Goal: Register for event/course

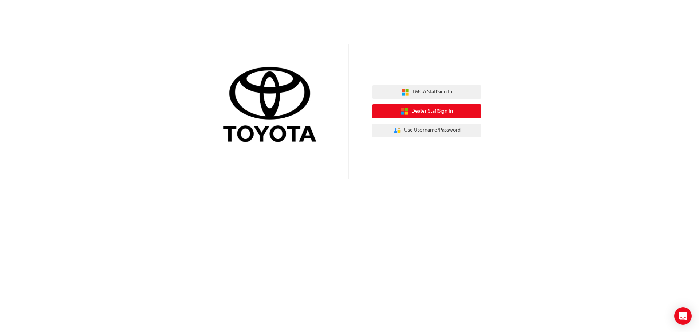
click at [436, 115] on span "Dealer Staff Sign In" at bounding box center [433, 111] width 42 height 8
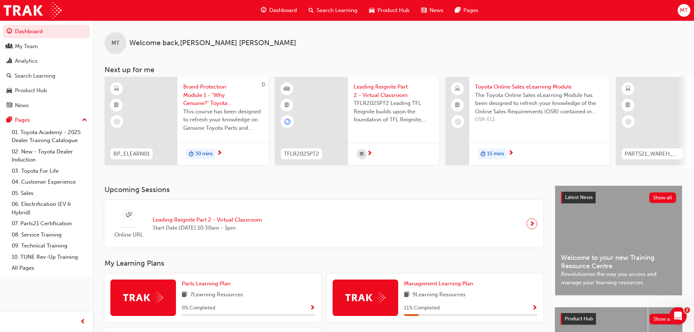
click at [189, 224] on span "Leading Reignite Part 2 - Virtual Classroom" at bounding box center [207, 220] width 109 height 8
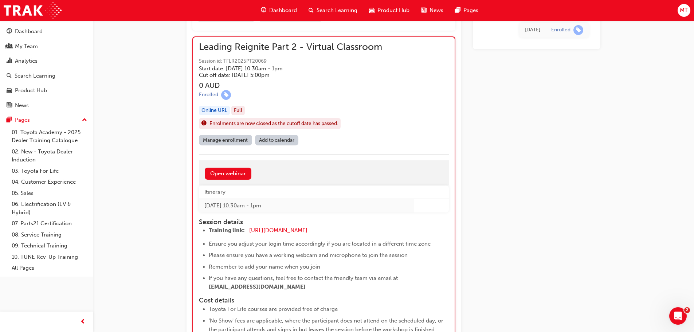
scroll to position [476, 0]
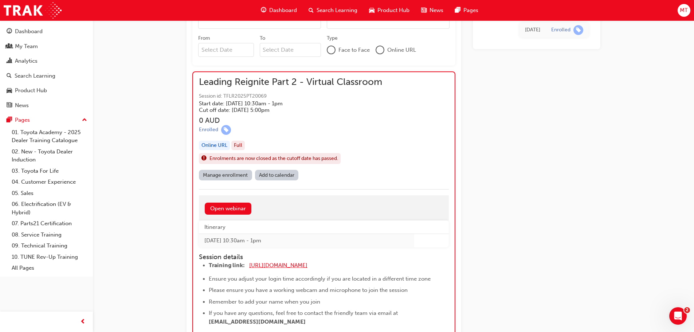
click at [302, 267] on span "[URL][DOMAIN_NAME]" at bounding box center [278, 265] width 58 height 7
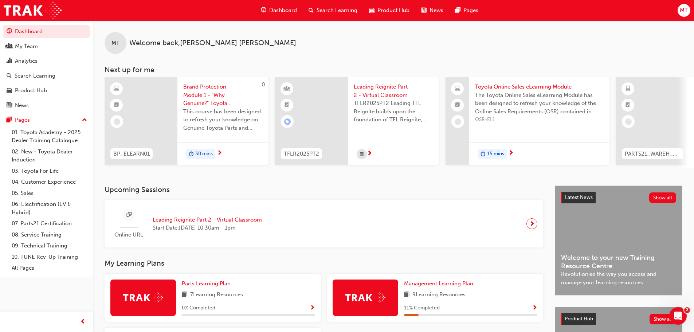
scroll to position [103, 0]
